Goal: Task Accomplishment & Management: Use online tool/utility

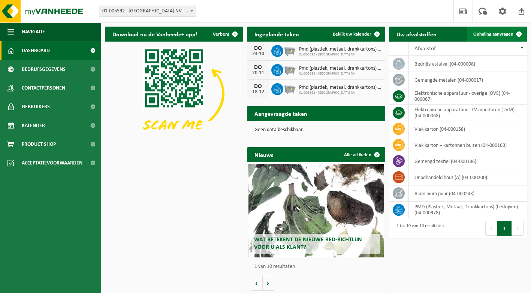
click at [503, 33] on span "Ophaling aanvragen" at bounding box center [494, 34] width 40 height 5
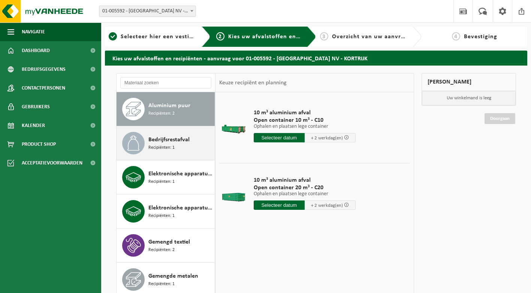
click at [158, 145] on span "Recipiënten: 1" at bounding box center [162, 147] width 26 height 7
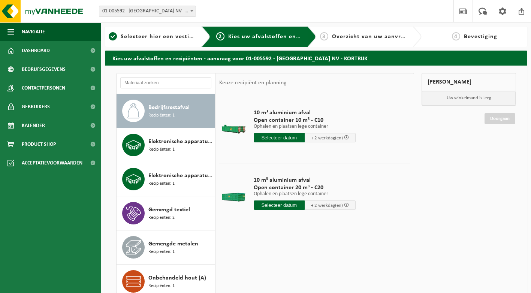
scroll to position [34, 0]
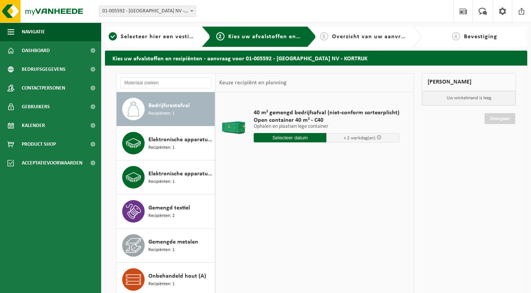
click at [280, 137] on input "text" at bounding box center [290, 137] width 73 height 9
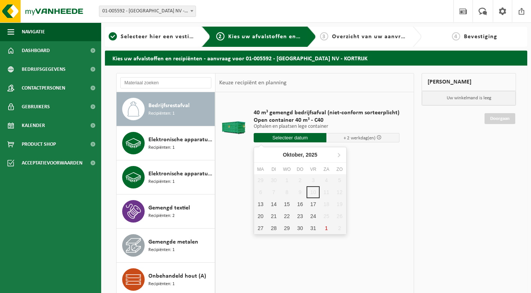
click at [313, 193] on div "29 30 1 2 3 4 5 6 7 8 9 10 11 12 13 14 15 16 17 18 19 20 21 22 23 24 25 26 27 2…" at bounding box center [300, 204] width 92 height 60
click at [313, 194] on div "29 30 1 2 3 4 5 6 7 8 9 10 11 12 13 14 15 16 17 18 19 20 21 22 23 24 25 26 27 2…" at bounding box center [300, 204] width 92 height 60
click at [262, 204] on div "13" at bounding box center [260, 204] width 13 height 12
type input "Van 2025-10-13"
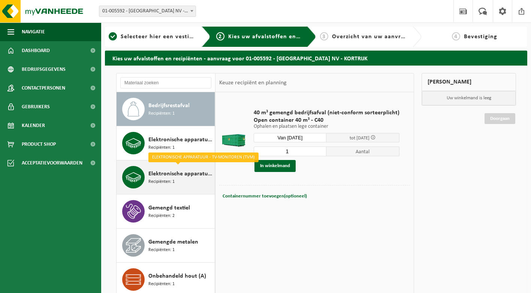
click at [182, 177] on span "Elektronische apparatuur - TV-monitoren (TVM)" at bounding box center [181, 174] width 65 height 9
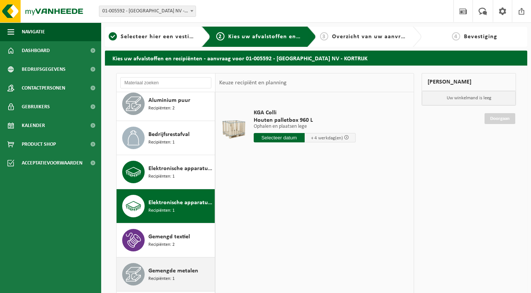
scroll to position [0, 0]
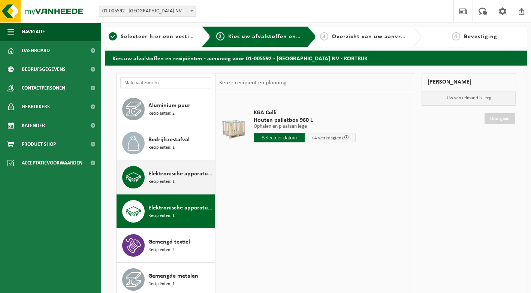
click at [171, 179] on span "Recipiënten: 1" at bounding box center [162, 182] width 26 height 7
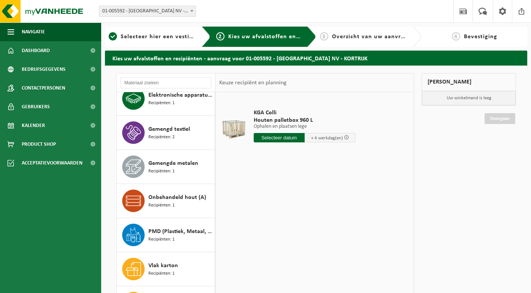
scroll to position [116, 0]
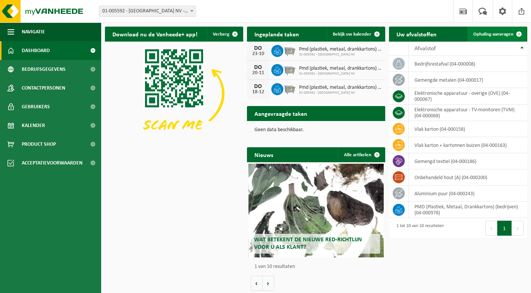
click at [486, 32] on span "Ophaling aanvragen" at bounding box center [494, 34] width 40 height 5
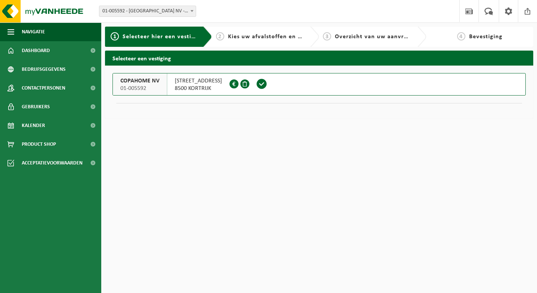
click at [173, 85] on div "MEENSESTEENWEG 137 8500 KORTRIJK 0405.322.517" at bounding box center [198, 85] width 62 height 22
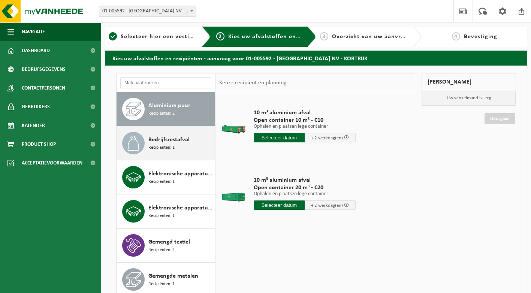
click at [160, 144] on span "Recipiënten: 1" at bounding box center [162, 147] width 26 height 7
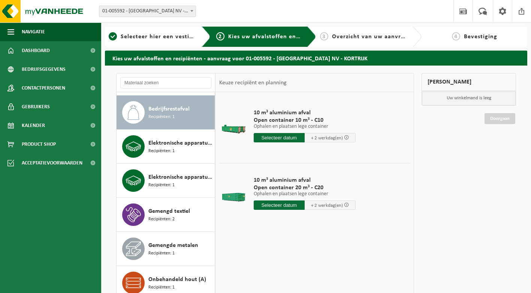
scroll to position [34, 0]
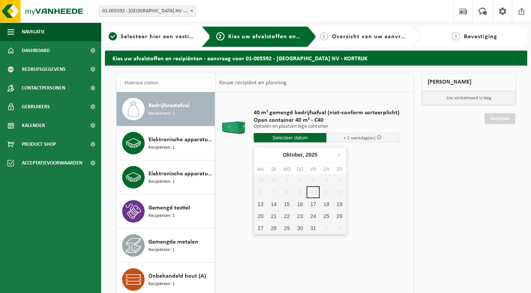
click at [300, 138] on input "text" at bounding box center [290, 137] width 73 height 9
click at [312, 191] on div "29 30 1 2 3 4 5 6 7 8 9 10 11 12 13 14 15 16 17 18 19 20 21 22 23 24 25 26 27 2…" at bounding box center [300, 204] width 92 height 60
click at [261, 203] on div "13" at bounding box center [260, 204] width 13 height 12
type input "Van 2025-10-13"
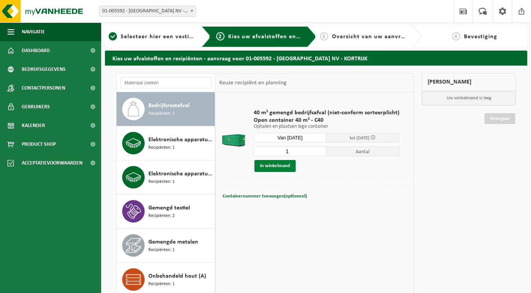
click at [272, 167] on button "In winkelmand" at bounding box center [275, 166] width 41 height 12
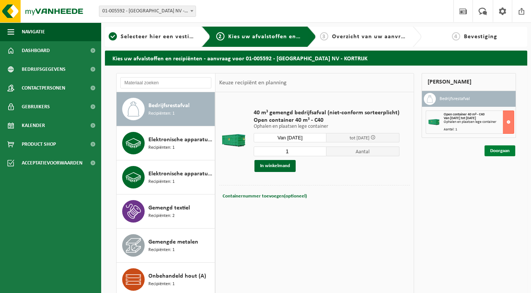
click at [498, 153] on link "Doorgaan" at bounding box center [500, 151] width 31 height 11
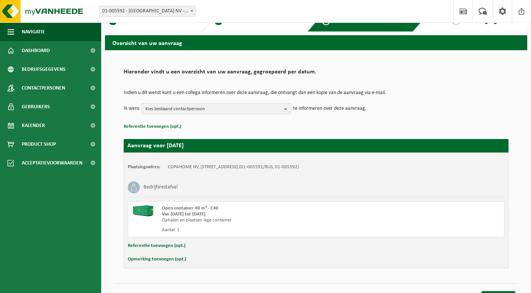
scroll to position [29, 0]
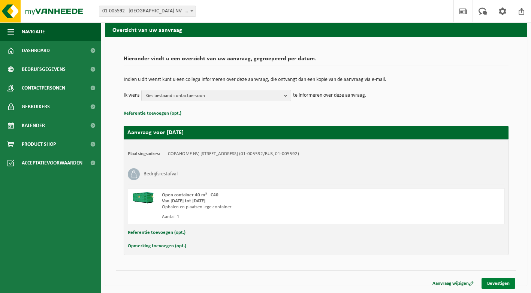
click at [491, 281] on link "Bevestigen" at bounding box center [499, 283] width 34 height 11
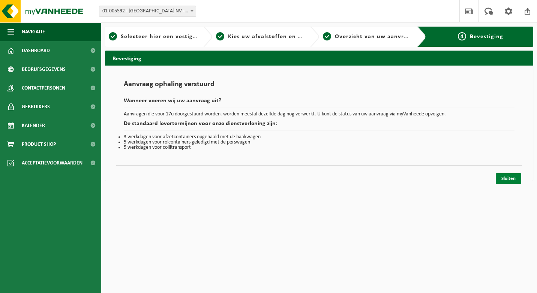
click at [509, 179] on link "Sluiten" at bounding box center [509, 178] width 26 height 11
